Goal: Task Accomplishment & Management: Manage account settings

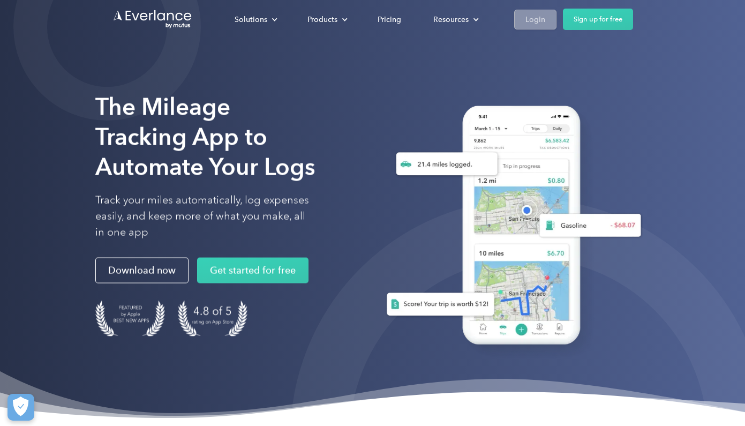
click at [528, 19] on div "Login" at bounding box center [535, 18] width 20 height 13
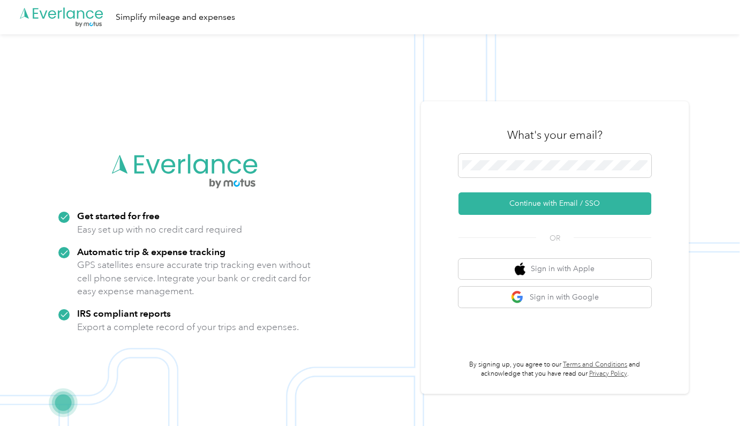
click at [492, 135] on div "What's your email?" at bounding box center [554, 134] width 193 height 37
click at [558, 203] on button "Continue with Email / SSO" at bounding box center [554, 203] width 193 height 22
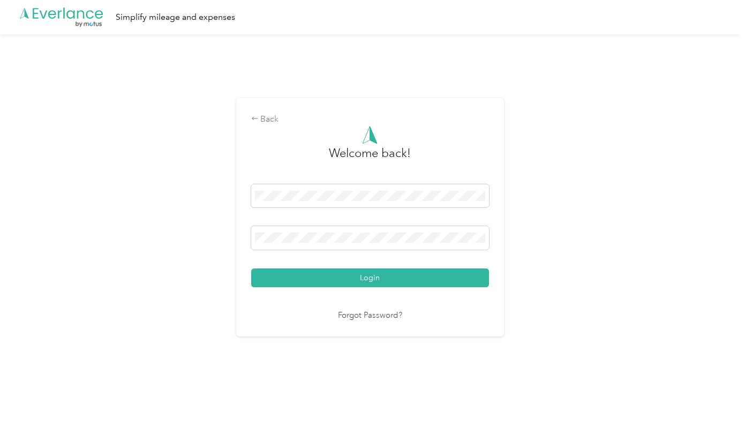
click at [0, 409] on nordpass-portal at bounding box center [0, 409] width 0 height 0
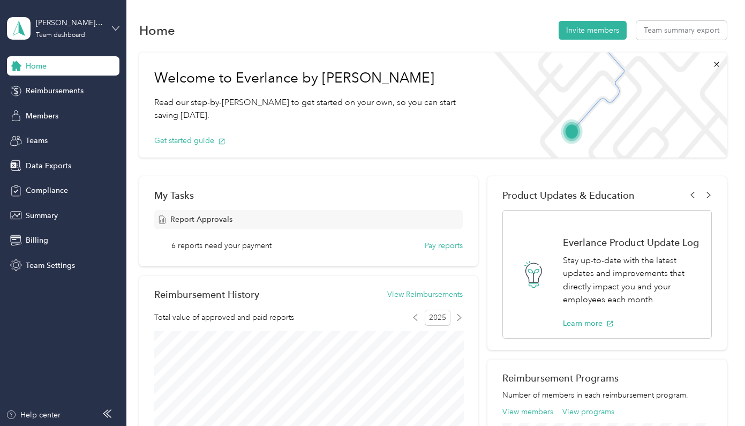
click at [116, 29] on icon at bounding box center [115, 28] width 6 height 4
click at [62, 112] on div "Personal dashboard" at bounding box center [50, 112] width 67 height 11
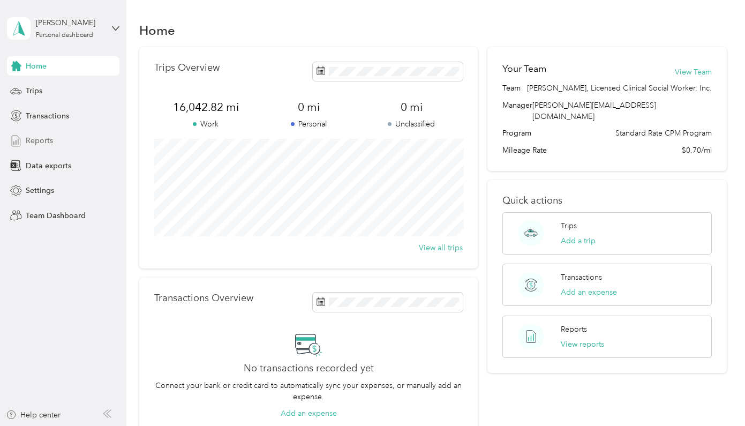
click at [66, 142] on div "Reports" at bounding box center [63, 140] width 112 height 19
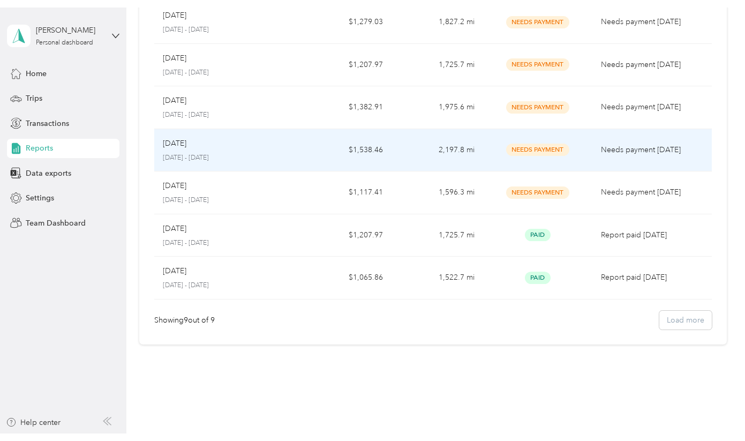
scroll to position [206, 0]
